Goal: Information Seeking & Learning: Learn about a topic

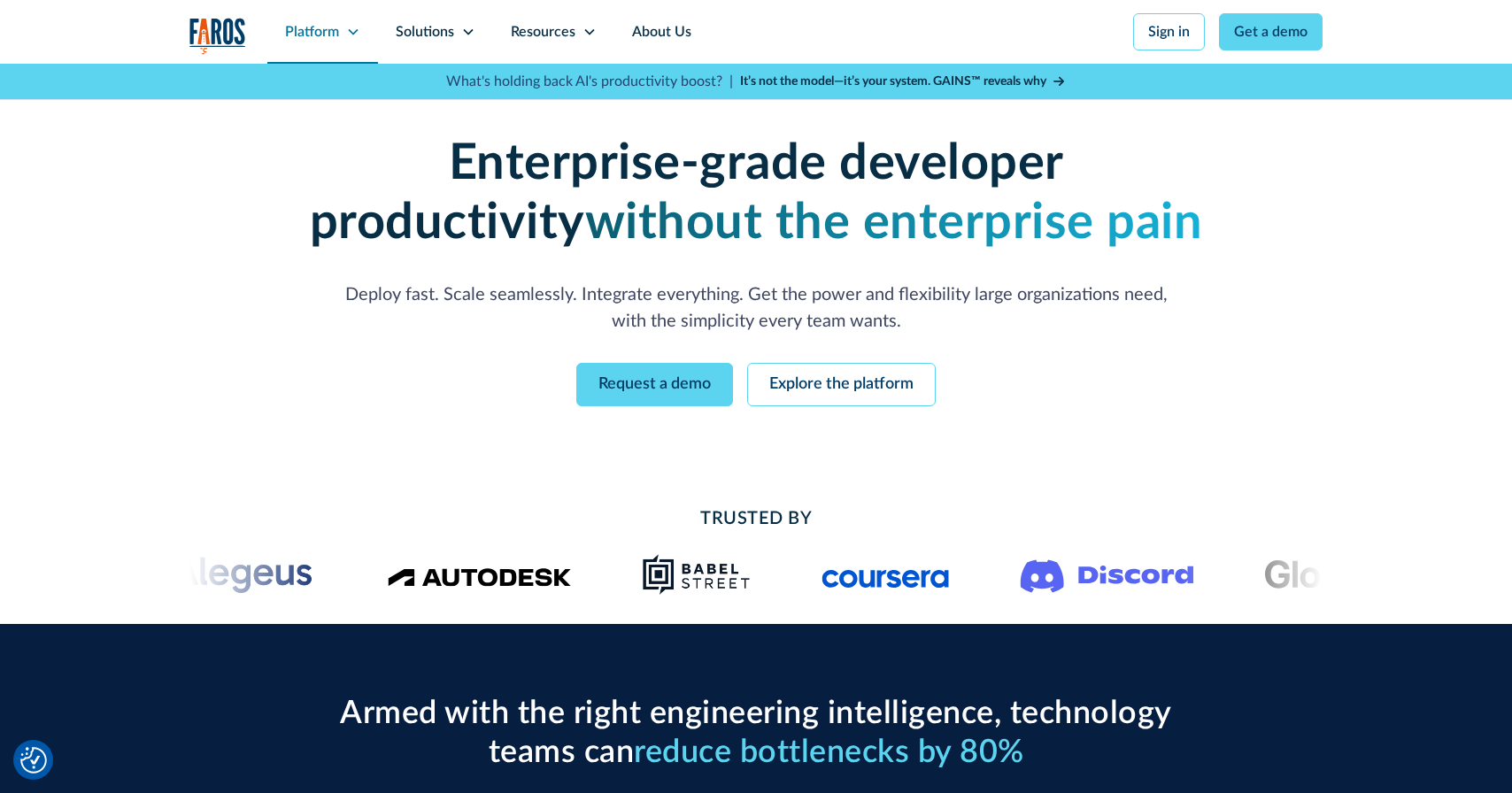
click at [305, 18] on div "Platform" at bounding box center [323, 31] width 111 height 64
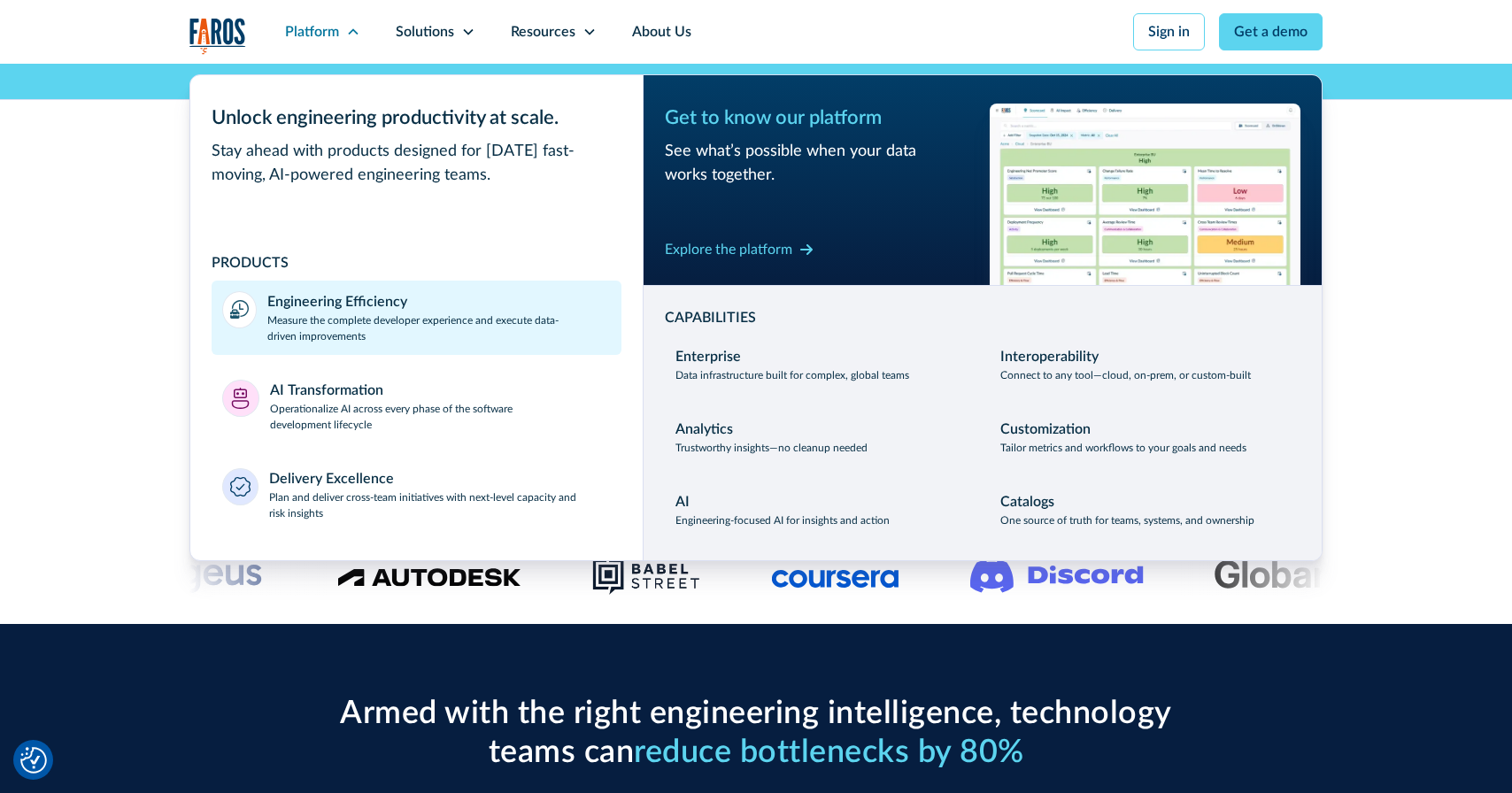
click at [288, 306] on div "Engineering Efficiency" at bounding box center [337, 302] width 139 height 21
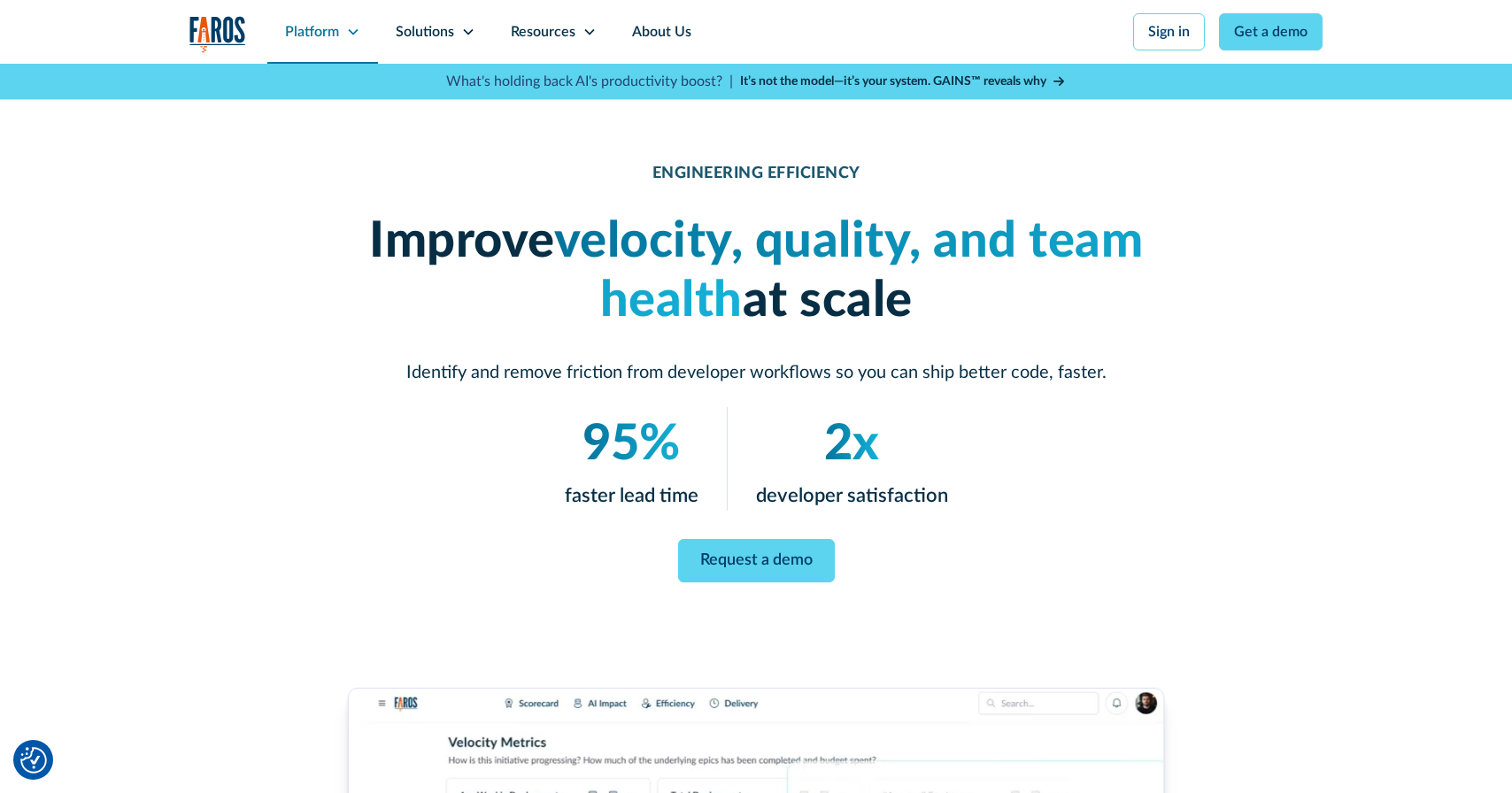
click at [293, 41] on div "Platform" at bounding box center [312, 31] width 54 height 21
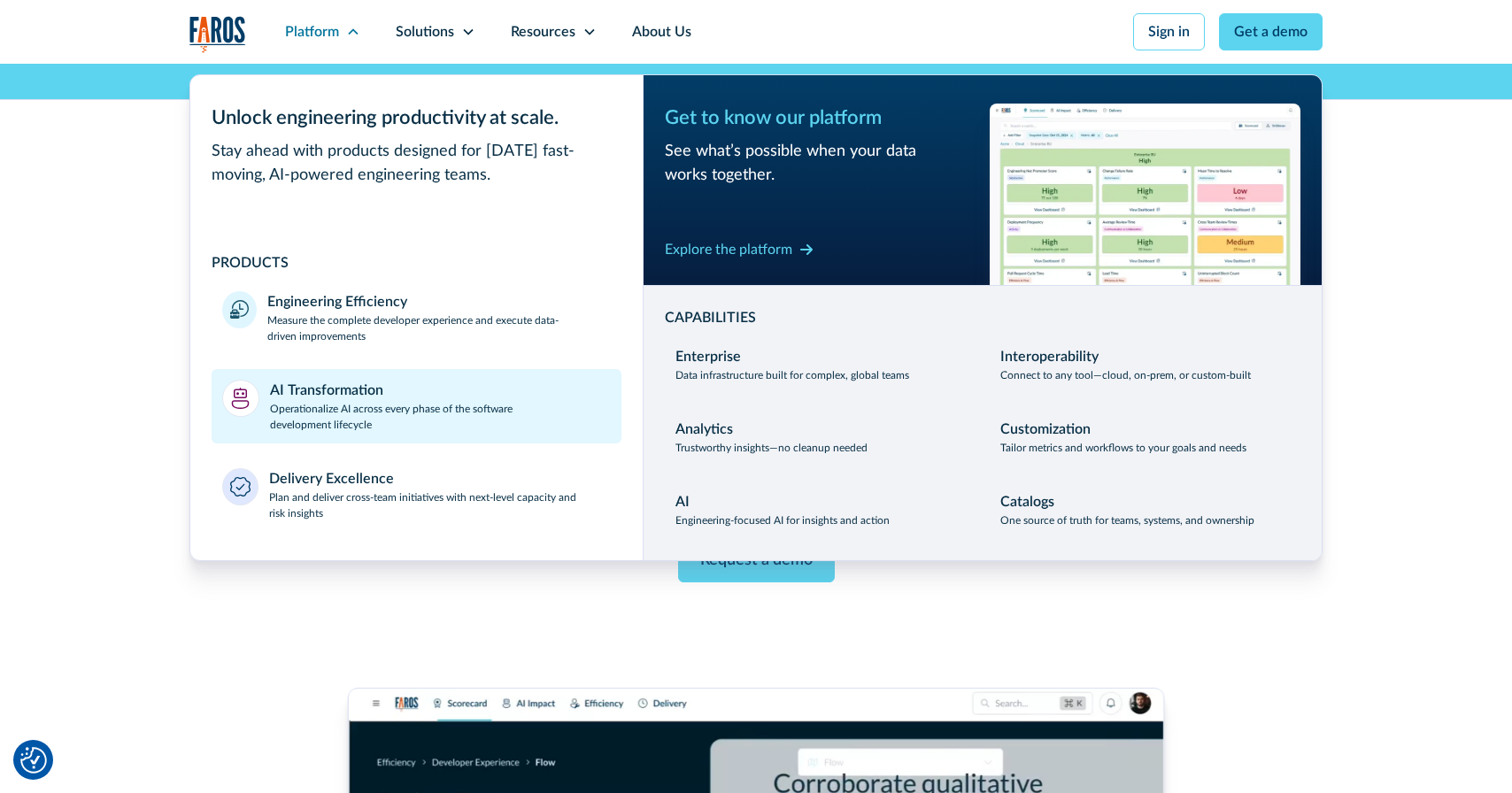
click at [356, 437] on link "AI Transformation Operationalize AI across every phase of the software developm…" at bounding box center [416, 406] width 410 height 74
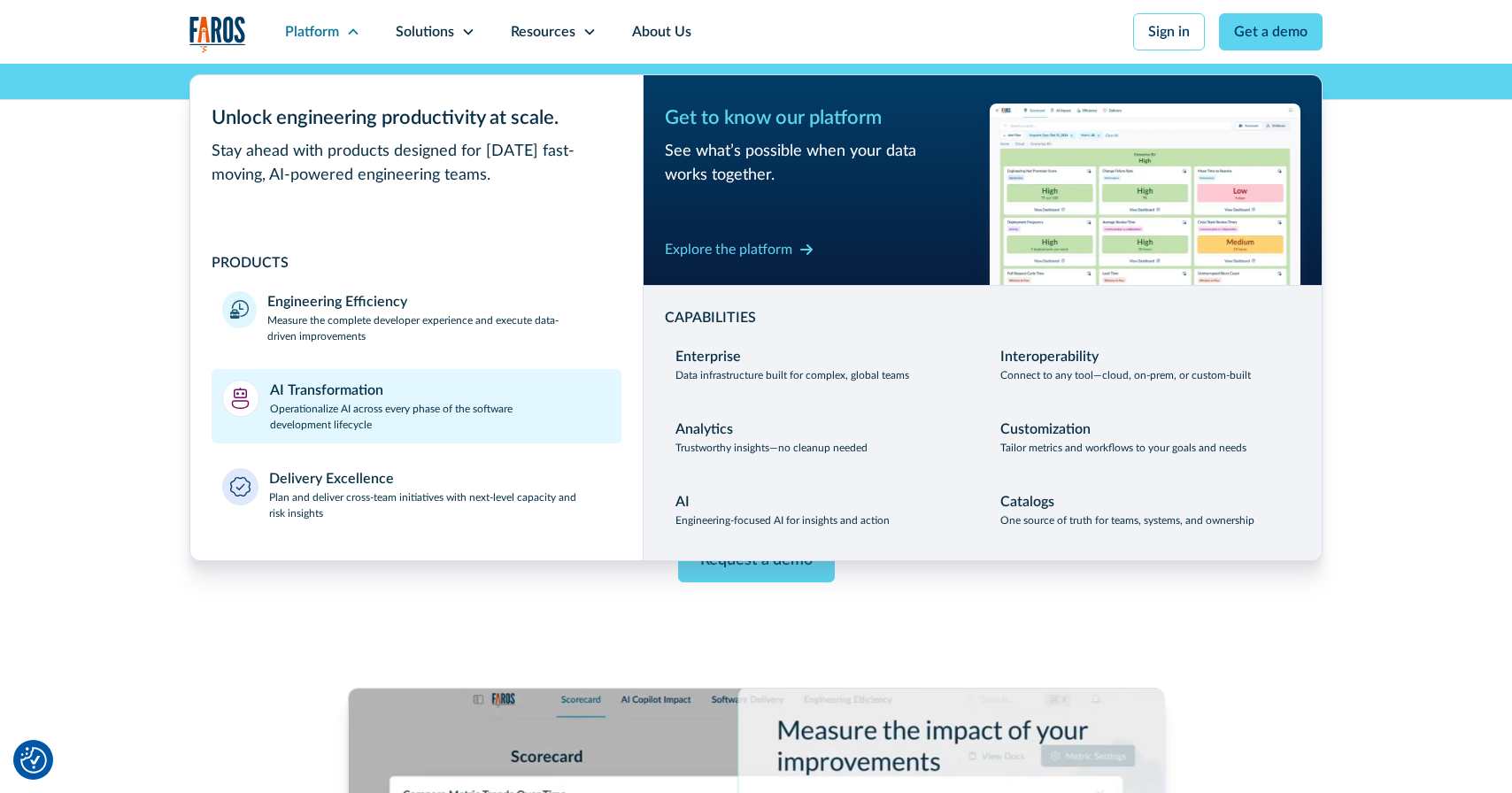
click at [381, 412] on p "Operationalize AI across every phase of the software development lifecycle" at bounding box center [441, 417] width 341 height 32
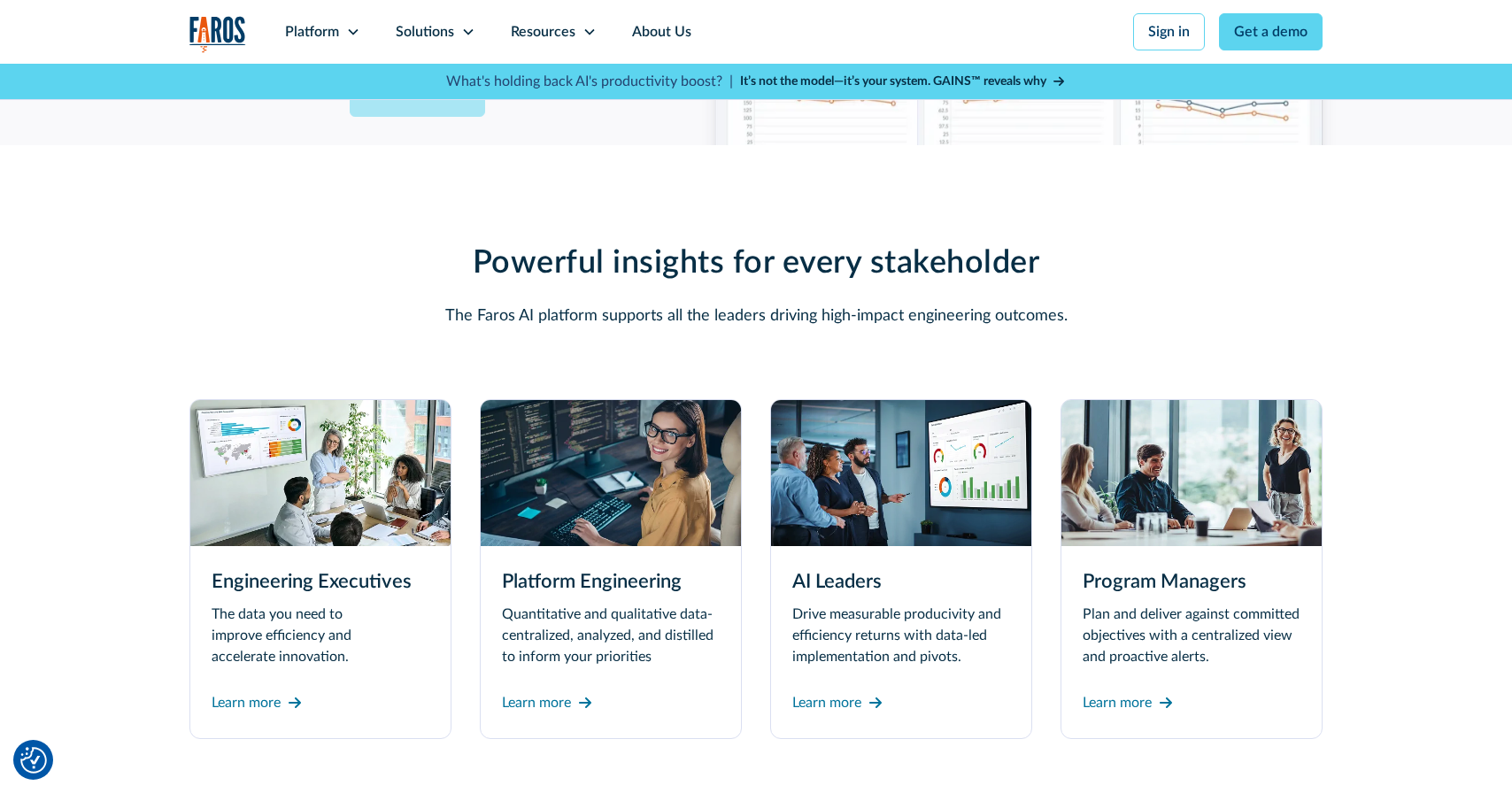
scroll to position [5031, 0]
